Goal: Information Seeking & Learning: Find specific fact

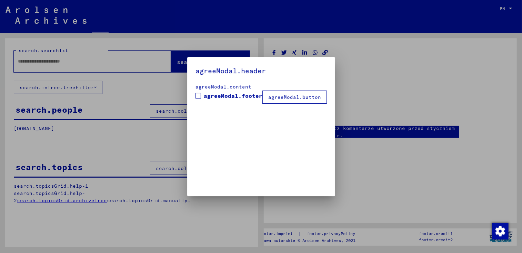
type input "*******"
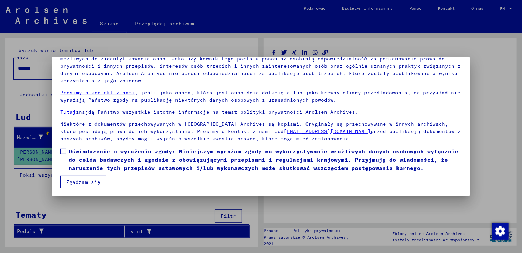
scroll to position [59, 0]
click at [62, 152] on span at bounding box center [63, 151] width 6 height 6
click at [84, 183] on button "Zgadzam się" at bounding box center [83, 181] width 46 height 13
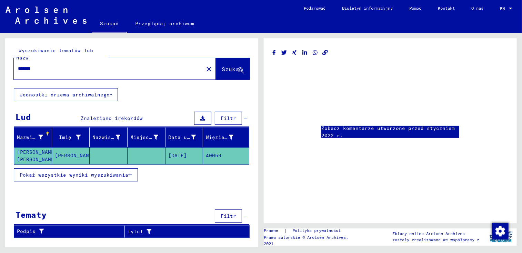
click at [33, 147] on mat-cell "[PERSON_NAME] [PERSON_NAME]" at bounding box center [33, 155] width 38 height 17
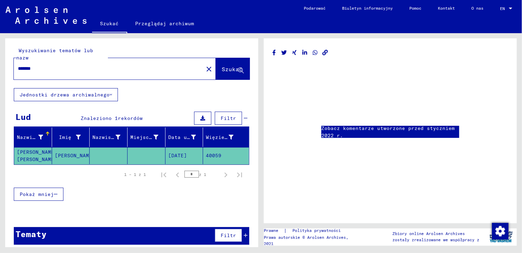
click at [29, 147] on mat-cell "[PERSON_NAME] [PERSON_NAME]" at bounding box center [33, 155] width 38 height 17
click at [341, 199] on div "Zobacz komentarze utworzone przed styczniem 2022 r." at bounding box center [390, 130] width 253 height 185
click at [231, 58] on button "Szukać" at bounding box center [233, 68] width 34 height 21
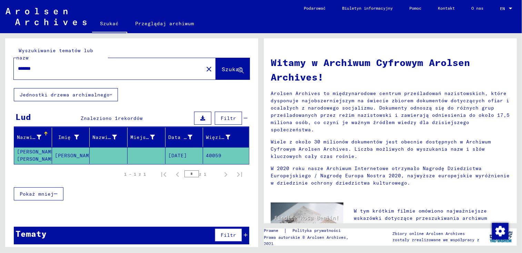
click at [396, 114] on p "Arolsen Archives to międzynarodowe centrum prześladowań nazistowskich, które dy…" at bounding box center [391, 111] width 240 height 43
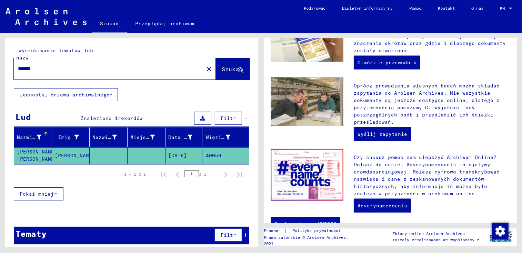
scroll to position [261, 0]
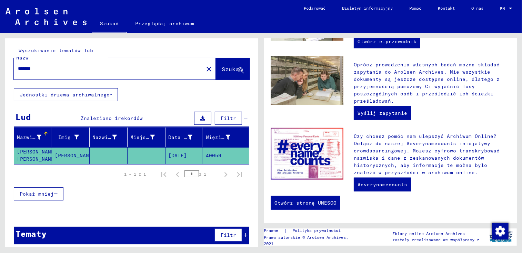
click at [203, 116] on icon at bounding box center [203, 118] width 5 height 5
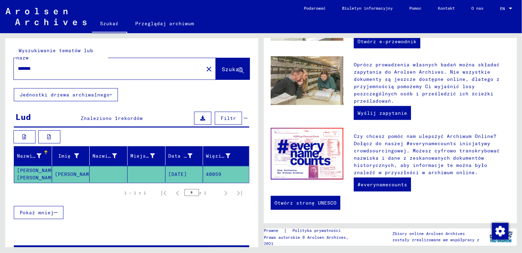
click at [32, 166] on mat-cell "[PERSON_NAME] [PERSON_NAME]" at bounding box center [33, 174] width 38 height 17
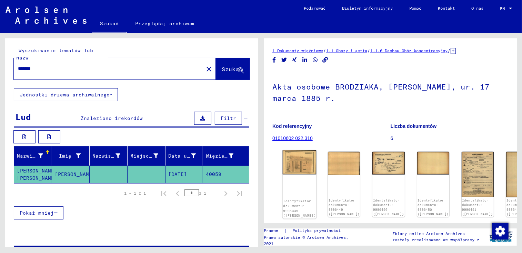
click at [297, 160] on img at bounding box center [300, 162] width 34 height 24
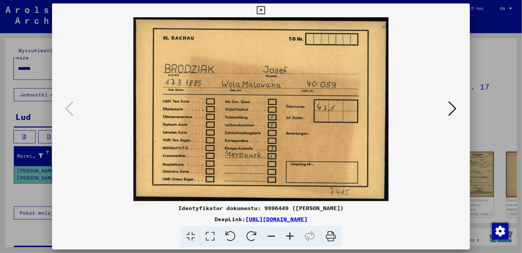
click at [260, 9] on icon at bounding box center [261, 10] width 8 height 8
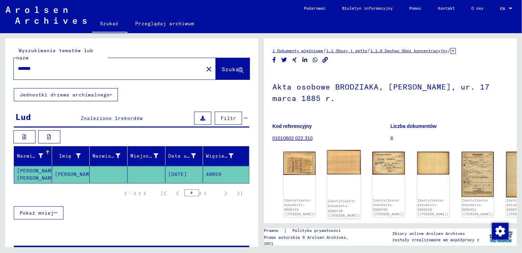
click at [331, 159] on img at bounding box center [345, 162] width 34 height 25
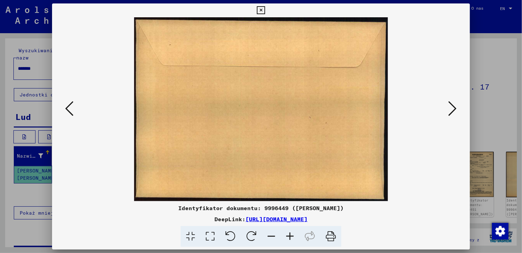
click at [261, 9] on icon at bounding box center [261, 10] width 8 height 8
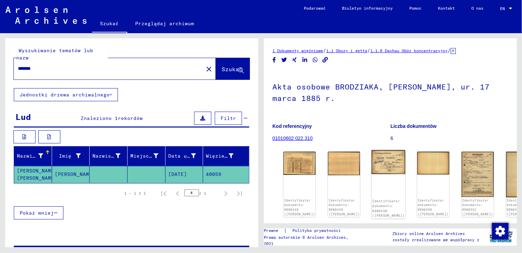
click at [373, 155] on img at bounding box center [389, 162] width 34 height 24
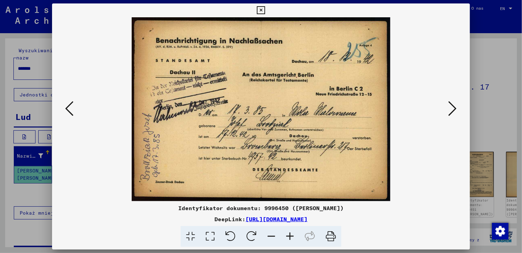
click at [260, 10] on icon at bounding box center [261, 10] width 8 height 8
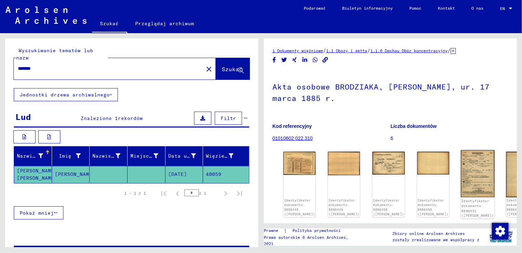
click at [461, 169] on img at bounding box center [478, 173] width 34 height 47
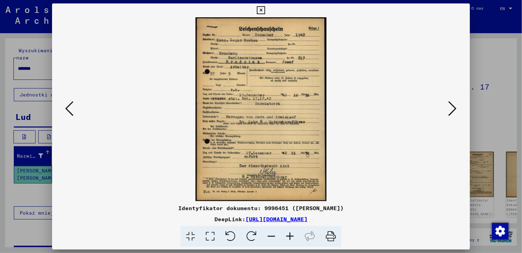
click at [453, 110] on icon at bounding box center [453, 108] width 8 height 17
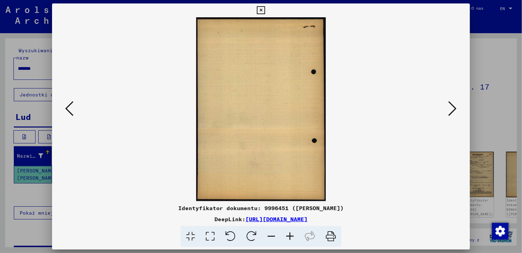
click at [453, 110] on icon at bounding box center [453, 108] width 8 height 17
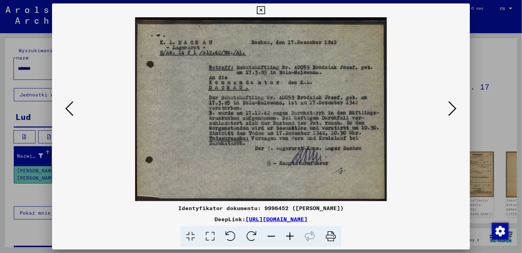
click at [453, 110] on icon at bounding box center [453, 108] width 8 height 17
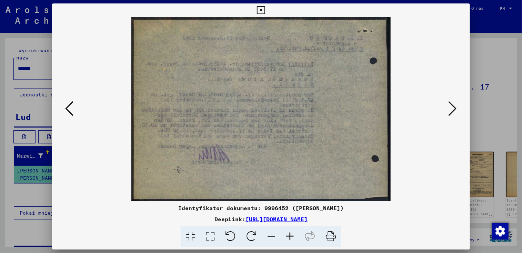
click at [453, 110] on icon at bounding box center [453, 108] width 8 height 17
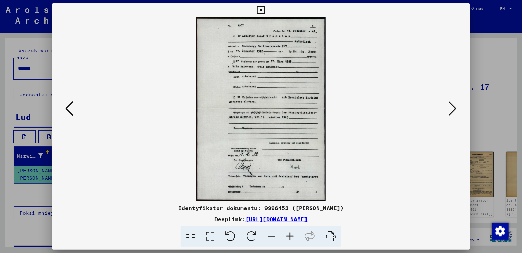
click at [453, 110] on icon at bounding box center [453, 108] width 8 height 17
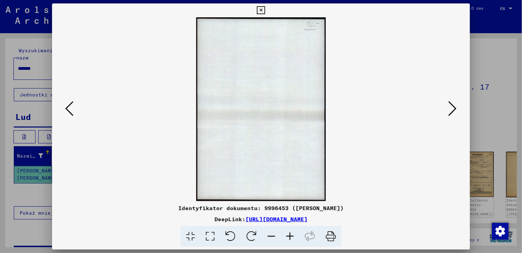
click at [453, 110] on icon at bounding box center [453, 108] width 8 height 17
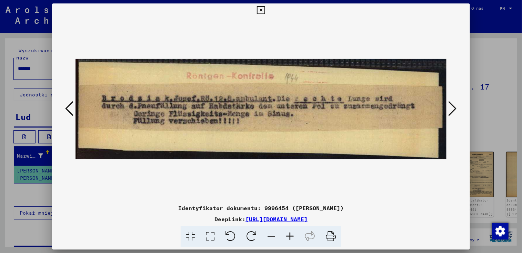
click at [453, 110] on icon at bounding box center [453, 108] width 8 height 17
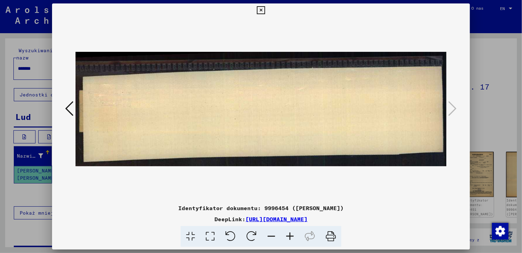
click at [261, 10] on icon at bounding box center [261, 10] width 8 height 8
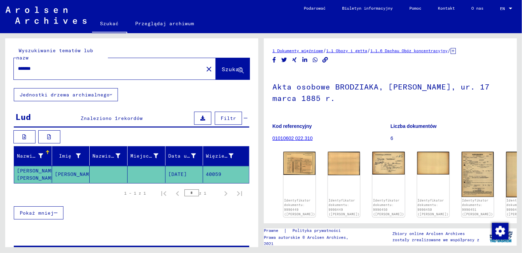
click at [163, 65] on input "*******" at bounding box center [109, 68] width 182 height 7
click at [205, 65] on mat-icon "close" at bounding box center [209, 69] width 8 height 8
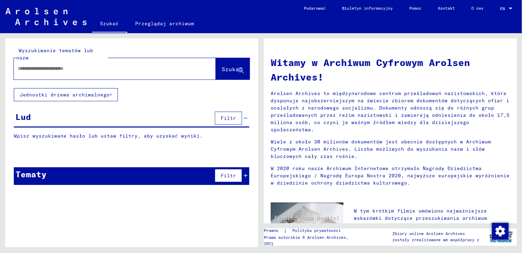
click at [150, 65] on input "text" at bounding box center [106, 68] width 177 height 7
type input "**********"
click at [229, 66] on span "Szukać" at bounding box center [232, 69] width 21 height 7
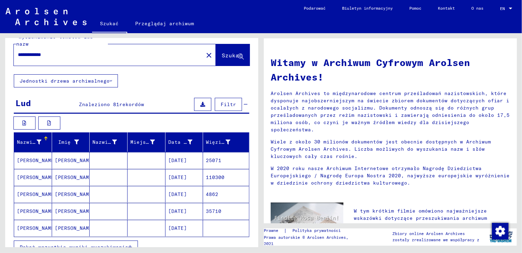
scroll to position [55, 0]
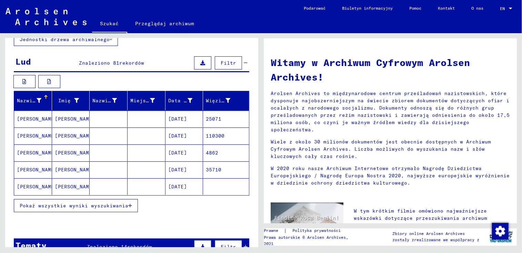
click at [44, 202] on span "Pokaż wszystkie wyniki wyszukiwania" at bounding box center [74, 205] width 109 height 6
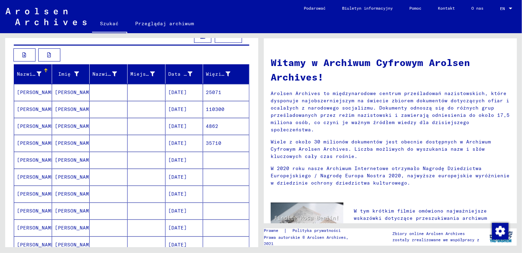
scroll to position [83, 0]
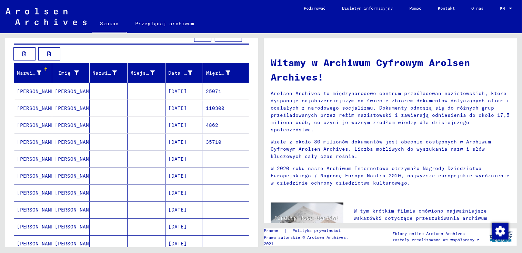
click at [175, 100] on mat-cell "[DATE]" at bounding box center [185, 108] width 38 height 17
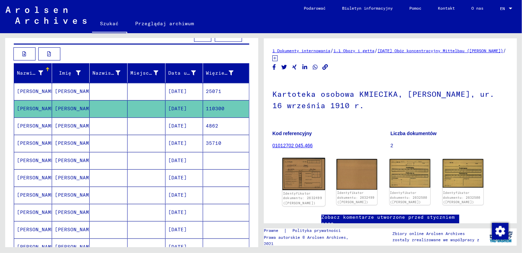
click at [301, 169] on img at bounding box center [304, 174] width 43 height 32
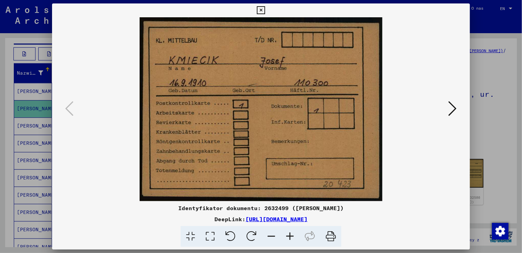
click at [453, 106] on icon at bounding box center [453, 108] width 8 height 17
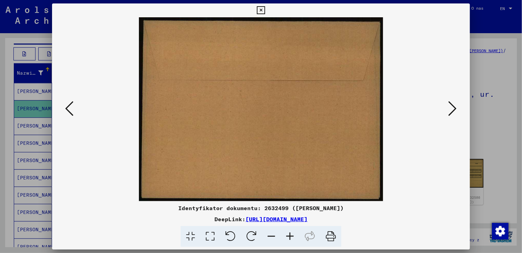
click at [453, 106] on icon at bounding box center [453, 108] width 8 height 17
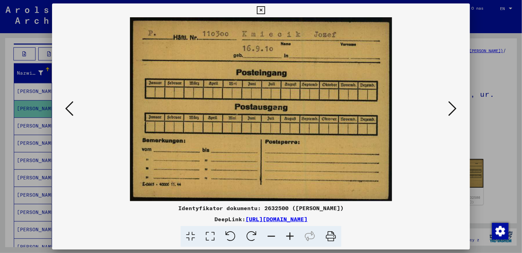
click at [453, 106] on icon at bounding box center [453, 108] width 8 height 17
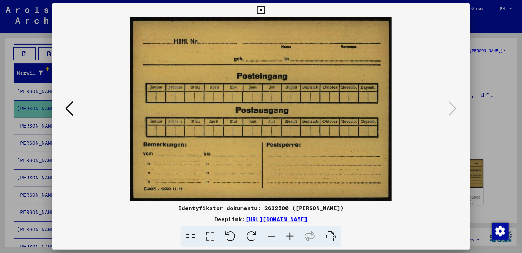
click at [261, 9] on icon at bounding box center [261, 10] width 8 height 8
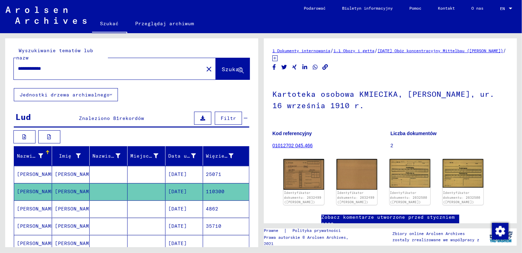
click at [102, 65] on input "**********" at bounding box center [109, 68] width 182 height 7
click at [205, 65] on mat-icon "close" at bounding box center [209, 69] width 8 height 8
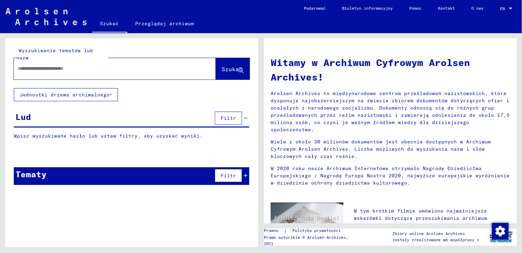
click at [91, 65] on input "text" at bounding box center [106, 68] width 177 height 7
type input "**********"
click at [230, 66] on span "Szukać" at bounding box center [232, 69] width 21 height 7
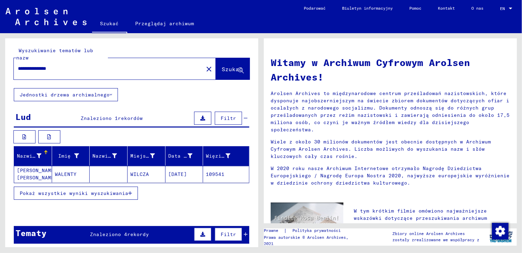
click at [127, 190] on span "Pokaż wszystkie wyniki wyszukiwania" at bounding box center [74, 193] width 109 height 6
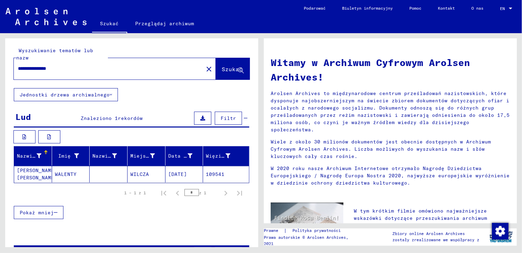
click at [31, 166] on mat-cell "[PERSON_NAME] [PERSON_NAME]" at bounding box center [33, 174] width 38 height 17
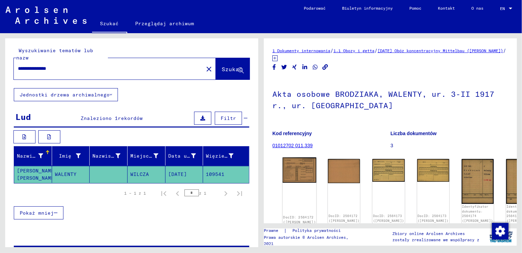
click at [291, 167] on img at bounding box center [300, 170] width 34 height 26
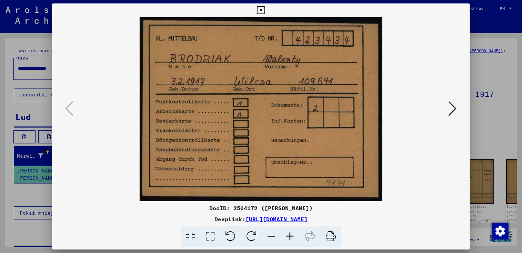
click at [453, 103] on icon at bounding box center [453, 108] width 8 height 17
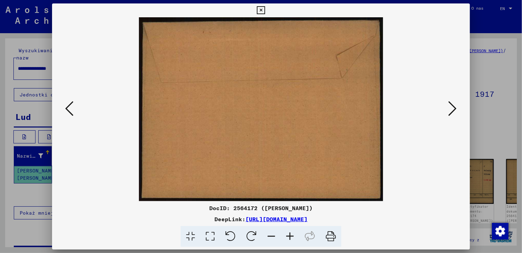
click at [453, 103] on icon at bounding box center [453, 108] width 8 height 17
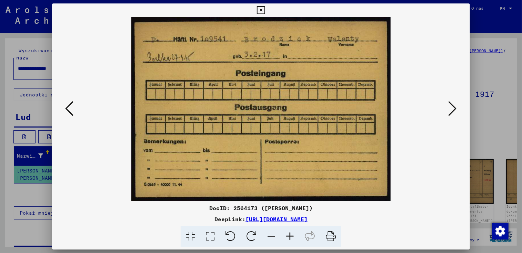
click at [453, 103] on icon at bounding box center [453, 108] width 8 height 17
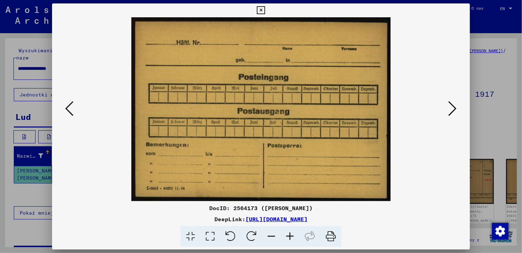
click at [453, 103] on icon at bounding box center [453, 108] width 8 height 17
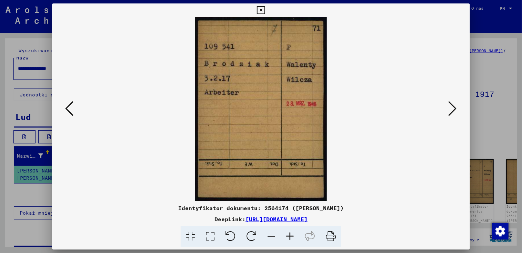
click at [453, 103] on icon at bounding box center [453, 108] width 8 height 17
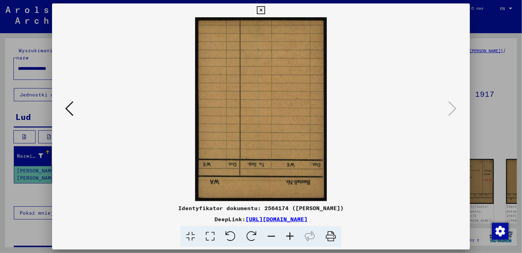
click at [308, 220] on link "[URL][DOMAIN_NAME]" at bounding box center [277, 218] width 62 height 7
click at [261, 9] on icon at bounding box center [261, 10] width 8 height 8
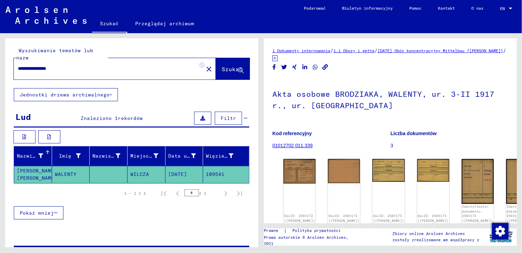
click at [205, 65] on mat-icon "close" at bounding box center [209, 69] width 8 height 8
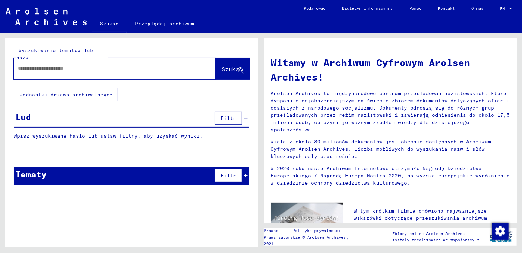
click at [145, 65] on input "text" at bounding box center [106, 68] width 177 height 7
click at [231, 58] on button "Szukać" at bounding box center [233, 68] width 34 height 21
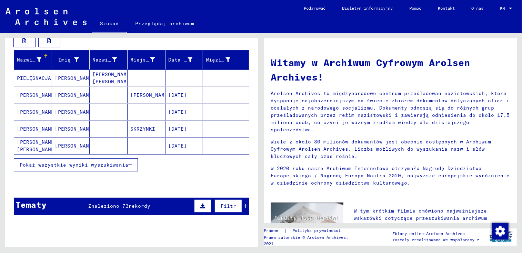
scroll to position [97, 0]
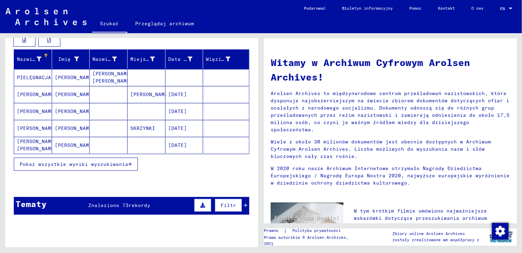
click at [103, 161] on span "Pokaż wszystkie wyniki wyszukiwania" at bounding box center [74, 164] width 109 height 6
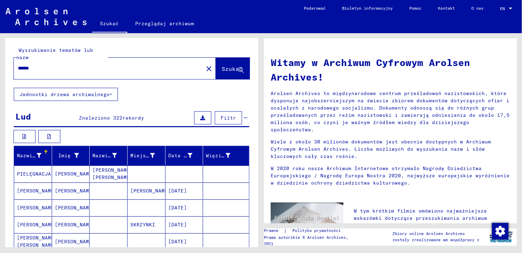
scroll to position [0, 0]
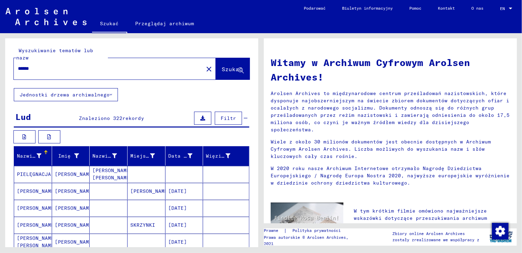
click at [158, 65] on input "******" at bounding box center [106, 68] width 177 height 7
type input "**********"
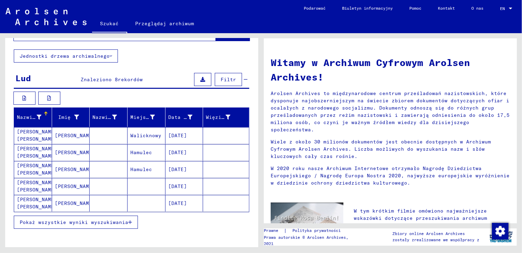
scroll to position [39, 0]
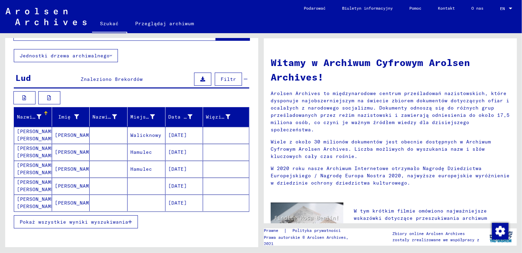
click at [98, 218] on span "Pokaż wszystkie wyniki wyszukiwania" at bounding box center [74, 221] width 109 height 6
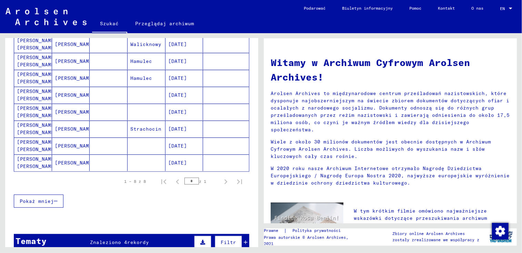
scroll to position [95, 0]
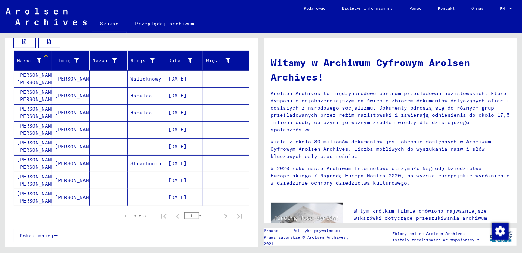
click at [176, 138] on mat-cell "[DATE]" at bounding box center [185, 146] width 38 height 17
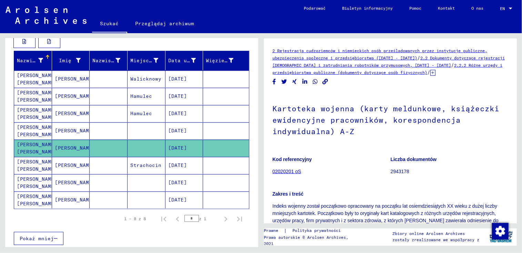
scroll to position [109, 0]
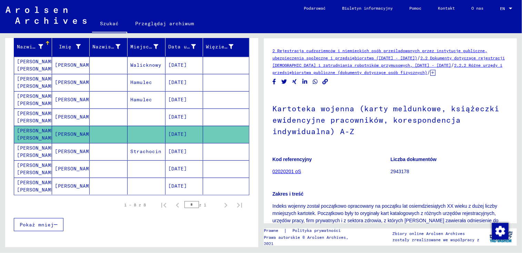
click at [292, 169] on link "02020201 oS" at bounding box center [287, 171] width 29 height 6
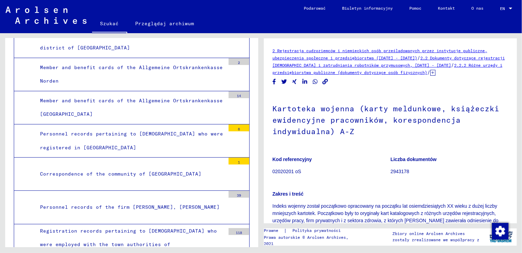
scroll to position [32667, 0]
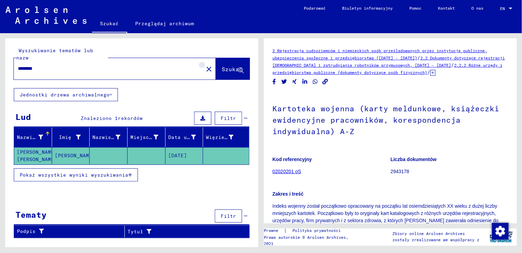
click at [206, 65] on mat-icon "close" at bounding box center [209, 69] width 8 height 8
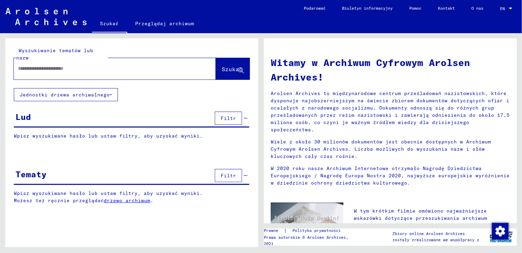
click at [118, 65] on input "text" at bounding box center [106, 68] width 177 height 7
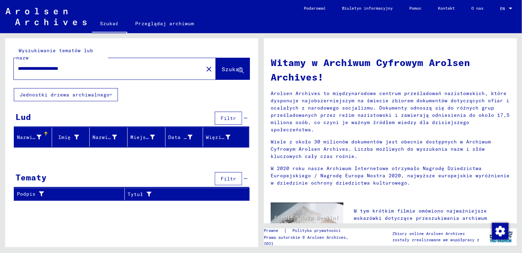
click at [105, 65] on input "**********" at bounding box center [106, 68] width 177 height 7
type input "*"
type input "**********"
click at [235, 66] on span "Szukać" at bounding box center [232, 69] width 21 height 7
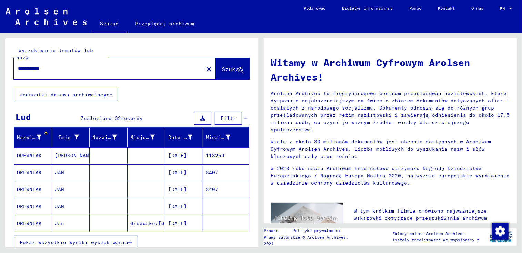
click at [105, 239] on span "Pokaż wszystkie wyniki wyszukiwania" at bounding box center [74, 242] width 109 height 6
click at [35, 148] on mat-cell "DREWNIAK" at bounding box center [33, 155] width 38 height 17
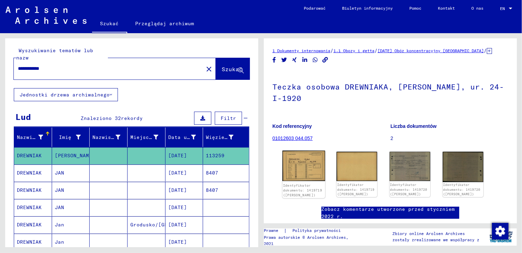
click at [307, 158] on img at bounding box center [304, 165] width 43 height 31
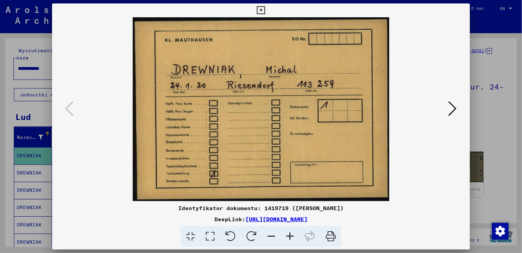
click at [458, 105] on button at bounding box center [453, 109] width 12 height 20
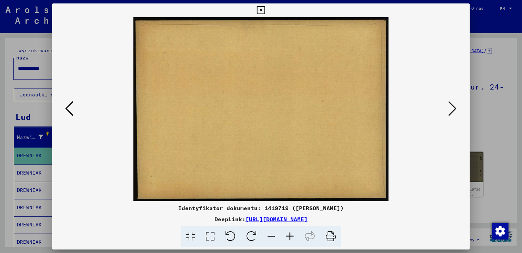
click at [458, 105] on button at bounding box center [453, 109] width 12 height 20
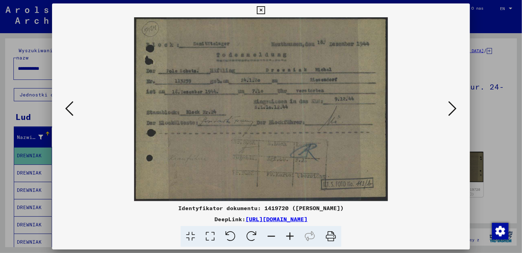
click at [260, 6] on icon at bounding box center [261, 10] width 8 height 8
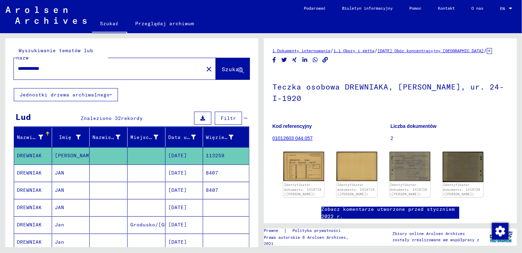
click at [37, 164] on mat-cell "DREWNIAK" at bounding box center [33, 172] width 38 height 17
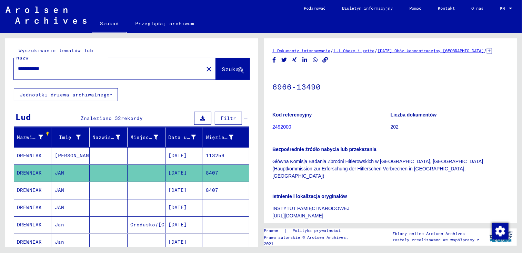
click at [26, 184] on mat-cell "DREWNIAK" at bounding box center [33, 190] width 38 height 17
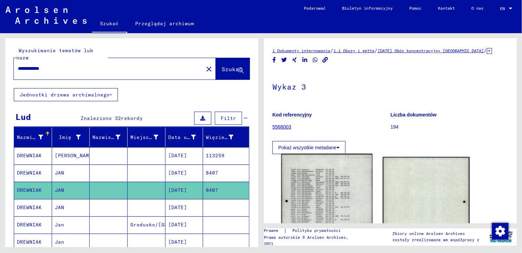
click at [314, 193] on img at bounding box center [327, 218] width 91 height 129
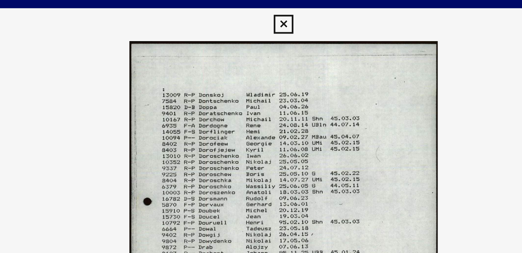
click at [262, 10] on icon at bounding box center [261, 10] width 8 height 8
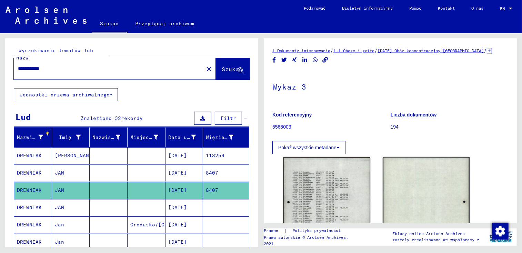
click at [22, 199] on mat-cell "DREWNIAK" at bounding box center [33, 207] width 38 height 17
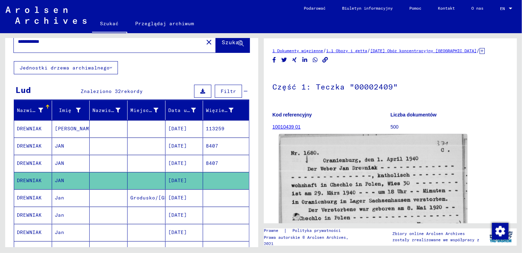
scroll to position [28, 0]
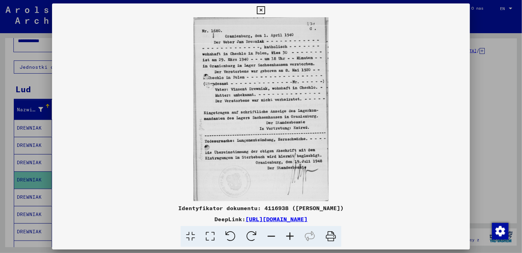
click at [260, 9] on icon at bounding box center [261, 10] width 8 height 8
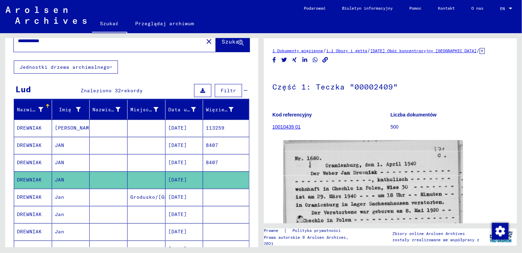
click at [31, 188] on mat-cell "DREWNIAK" at bounding box center [33, 196] width 38 height 17
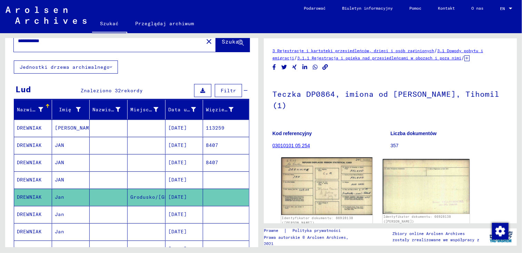
click at [313, 192] on img at bounding box center [327, 185] width 91 height 57
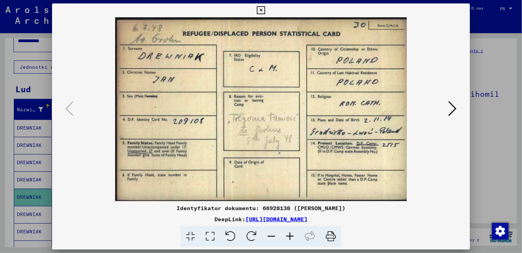
click at [260, 10] on icon at bounding box center [261, 10] width 8 height 8
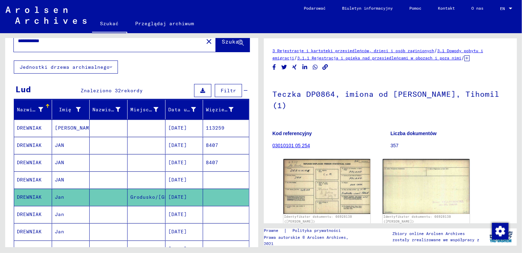
click at [30, 206] on mat-cell "DREWNIAK" at bounding box center [33, 214] width 38 height 17
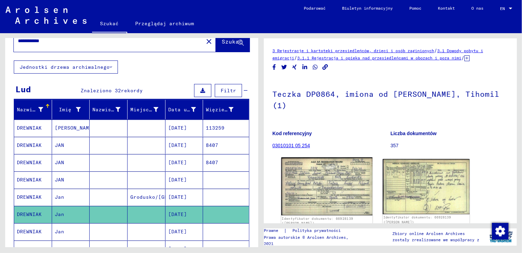
click at [333, 193] on img at bounding box center [327, 186] width 91 height 58
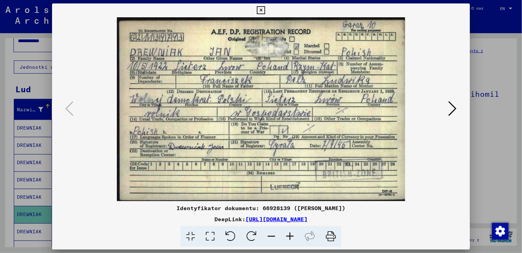
click at [454, 110] on icon at bounding box center [453, 108] width 8 height 17
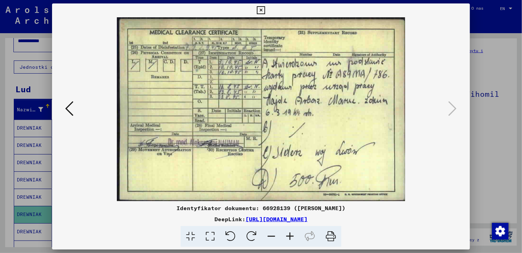
click at [261, 9] on icon at bounding box center [261, 10] width 8 height 8
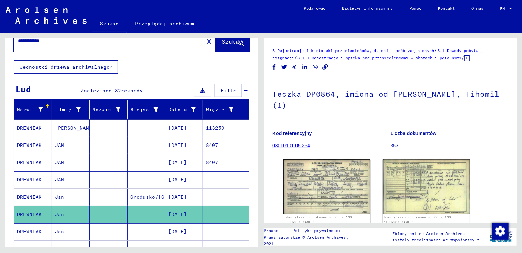
click at [36, 221] on icon at bounding box center [28, 225] width 17 height 28
click at [36, 223] on icon at bounding box center [28, 225] width 17 height 28
